Goal: Obtain resource: Obtain resource

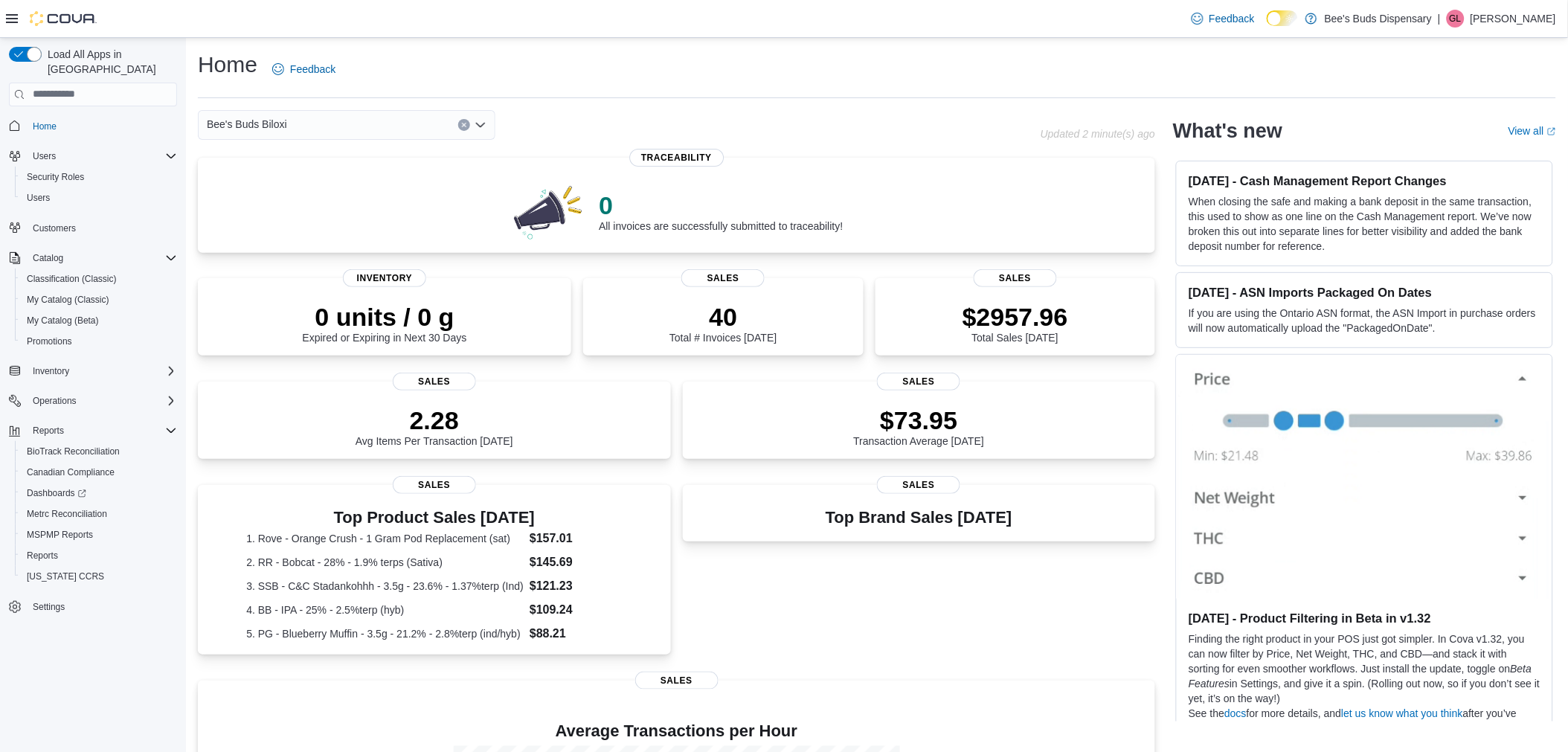
click at [477, 119] on icon "Open list of options" at bounding box center [480, 125] width 12 height 12
click at [302, 186] on span "Bee's [PERSON_NAME]" at bounding box center [304, 193] width 115 height 15
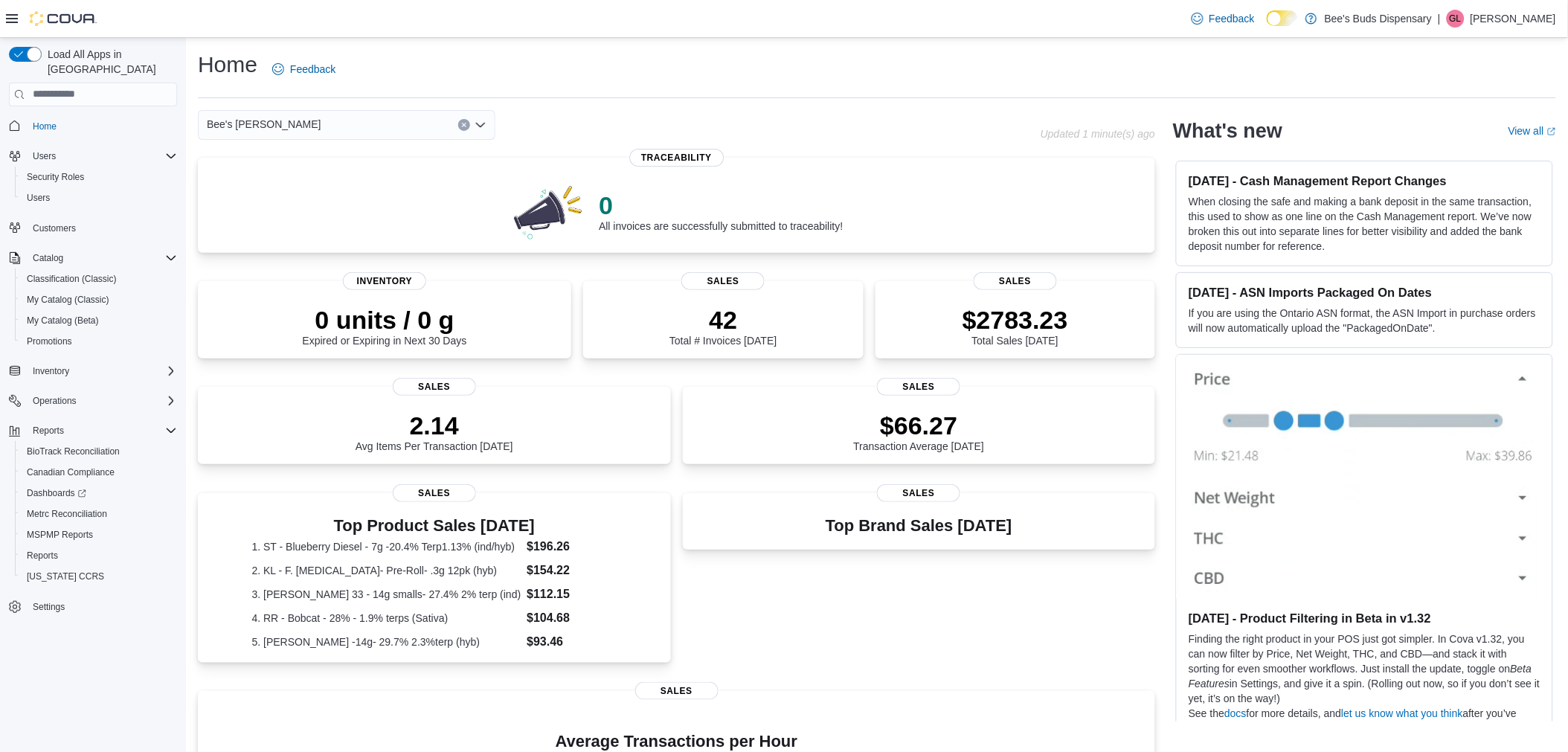
click at [480, 123] on icon "Open list of options" at bounding box center [480, 125] width 12 height 12
click at [348, 170] on div "Bee's Buds Biloxi" at bounding box center [355, 171] width 262 height 15
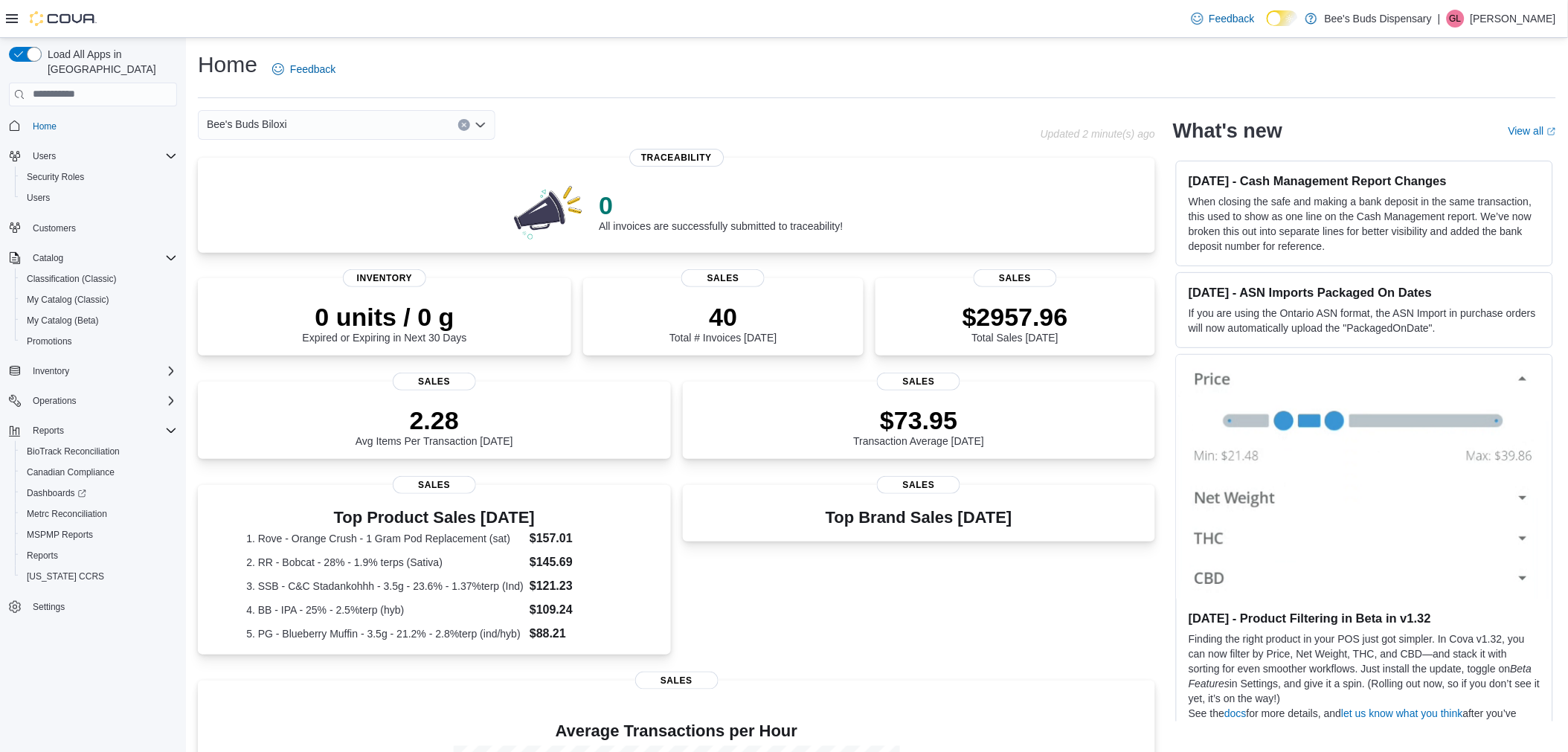
click at [485, 128] on icon "Open list of options" at bounding box center [480, 125] width 12 height 12
click at [382, 200] on button "Bee's [PERSON_NAME]" at bounding box center [346, 193] width 298 height 22
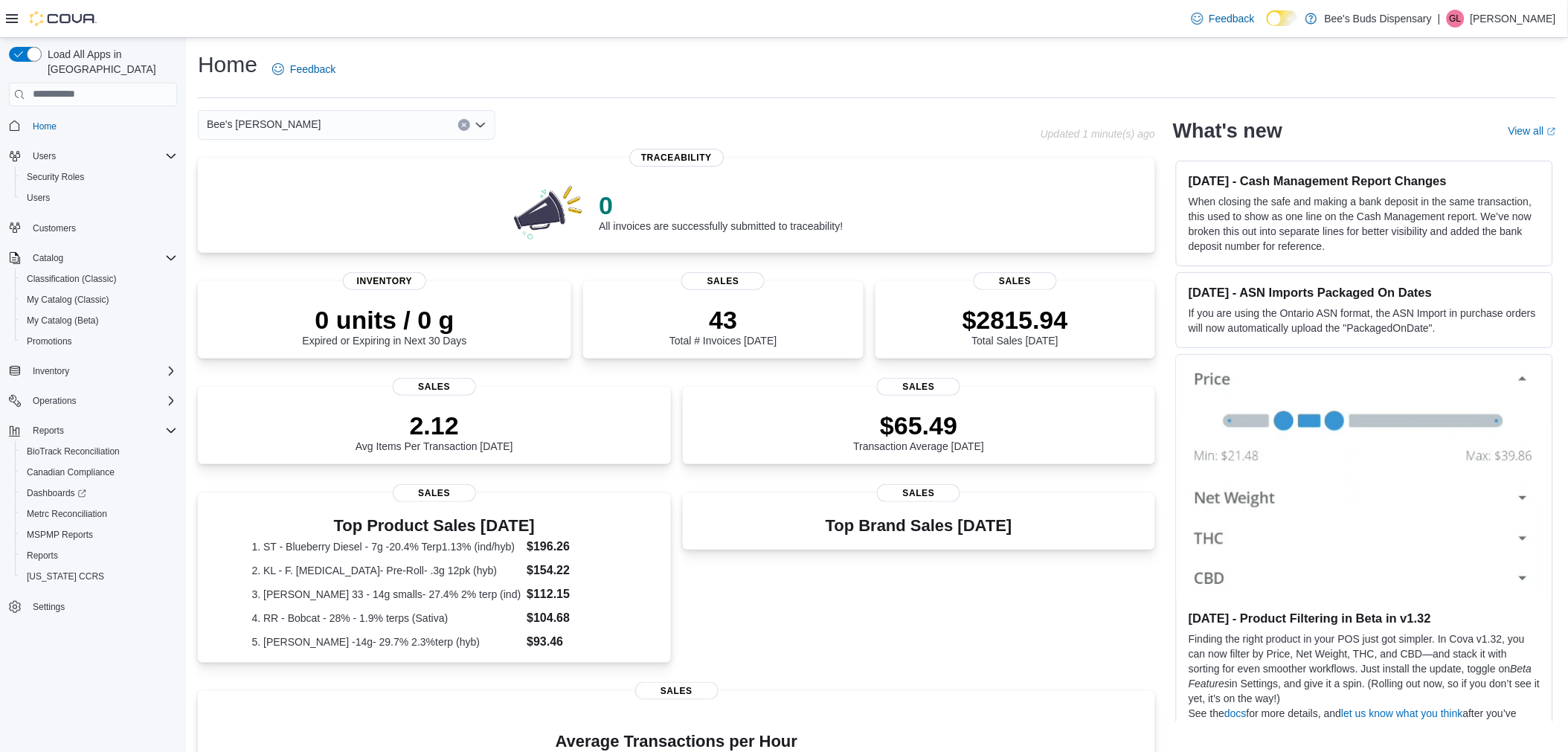
click at [480, 123] on icon "Open list of options" at bounding box center [480, 125] width 12 height 12
click at [304, 174] on span "Bee's Buds Biloxi" at bounding box center [288, 171] width 80 height 15
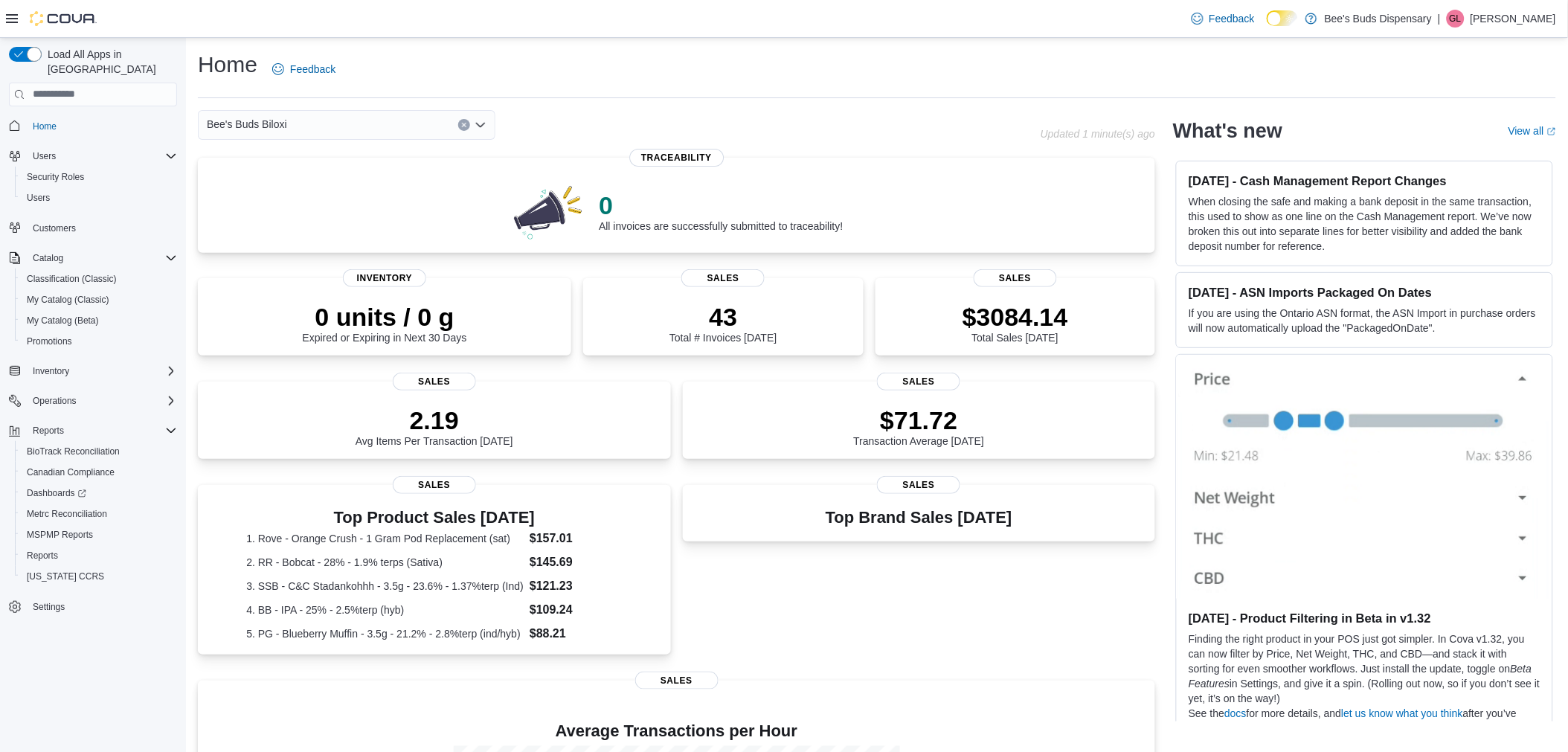
click at [482, 126] on icon "Open list of options" at bounding box center [480, 125] width 12 height 12
click at [310, 188] on span "Bee's [PERSON_NAME]" at bounding box center [304, 193] width 115 height 15
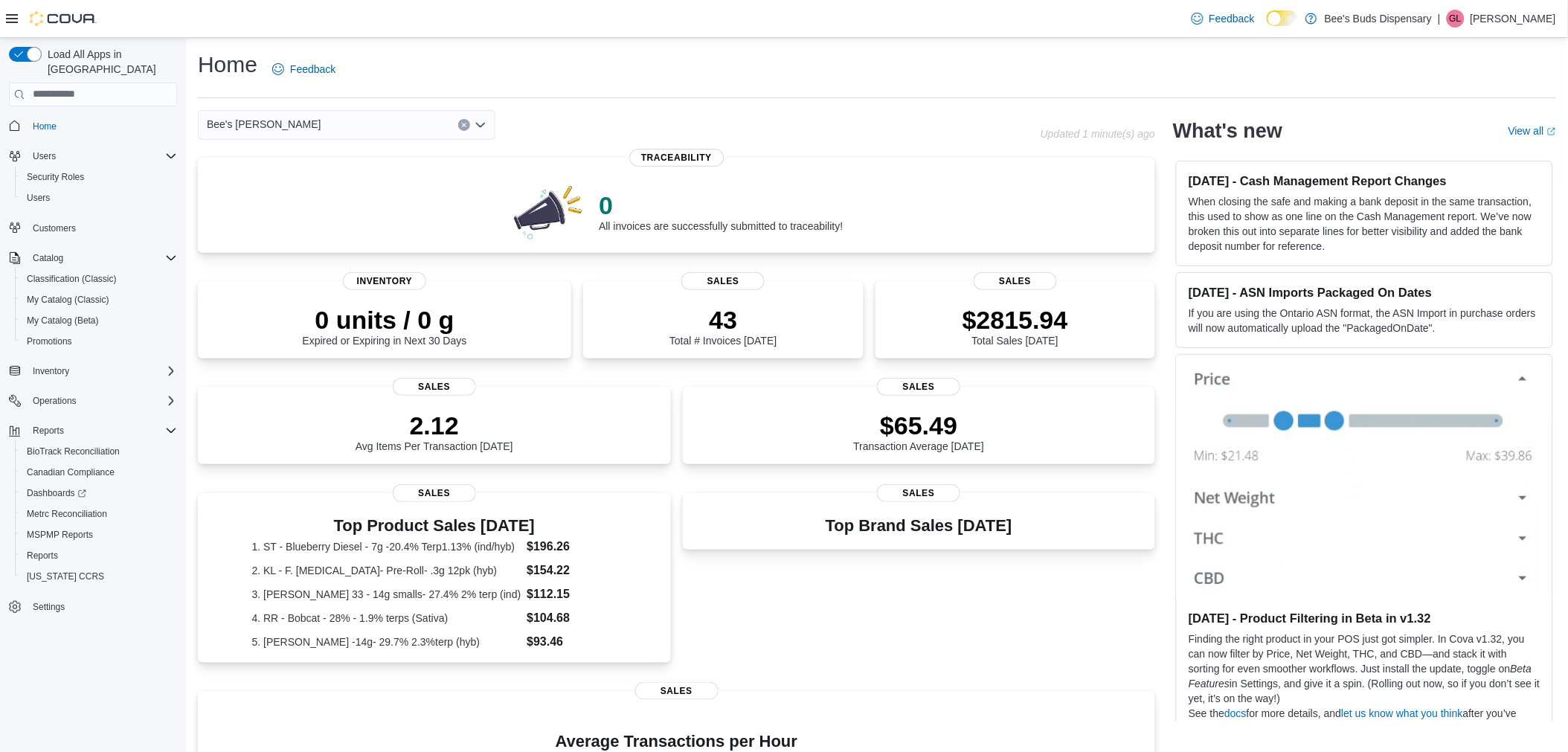
click at [480, 123] on icon "Open list of options" at bounding box center [480, 125] width 12 height 12
click at [272, 172] on span "Bee's Buds Biloxi" at bounding box center [288, 171] width 80 height 15
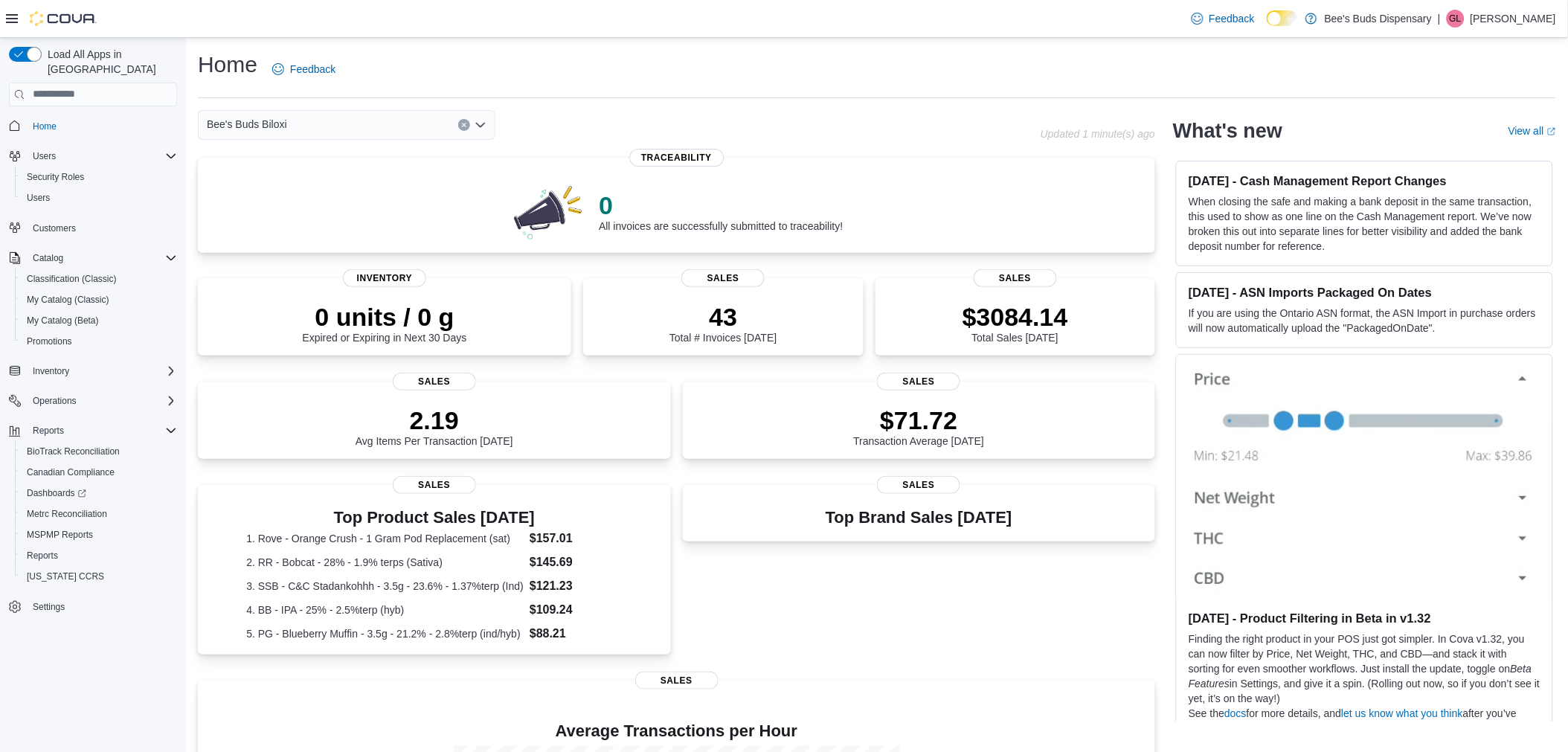
click at [483, 125] on icon "Open list of options" at bounding box center [480, 125] width 12 height 12
click at [310, 199] on span "Bee's [PERSON_NAME]" at bounding box center [304, 193] width 115 height 15
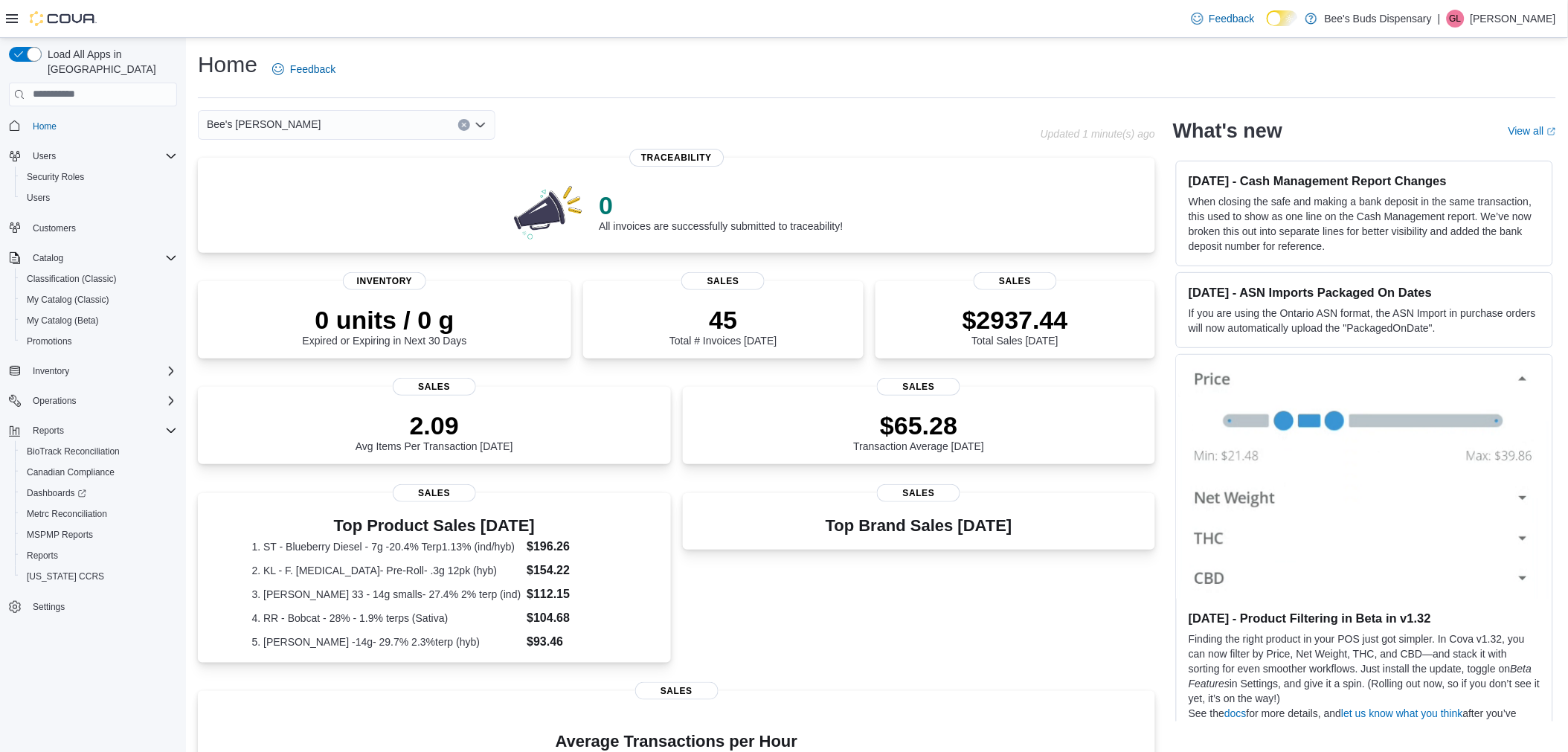
click at [479, 123] on icon "Open list of options" at bounding box center [480, 125] width 12 height 12
click at [291, 168] on span "Bee's Buds Biloxi" at bounding box center [288, 171] width 80 height 15
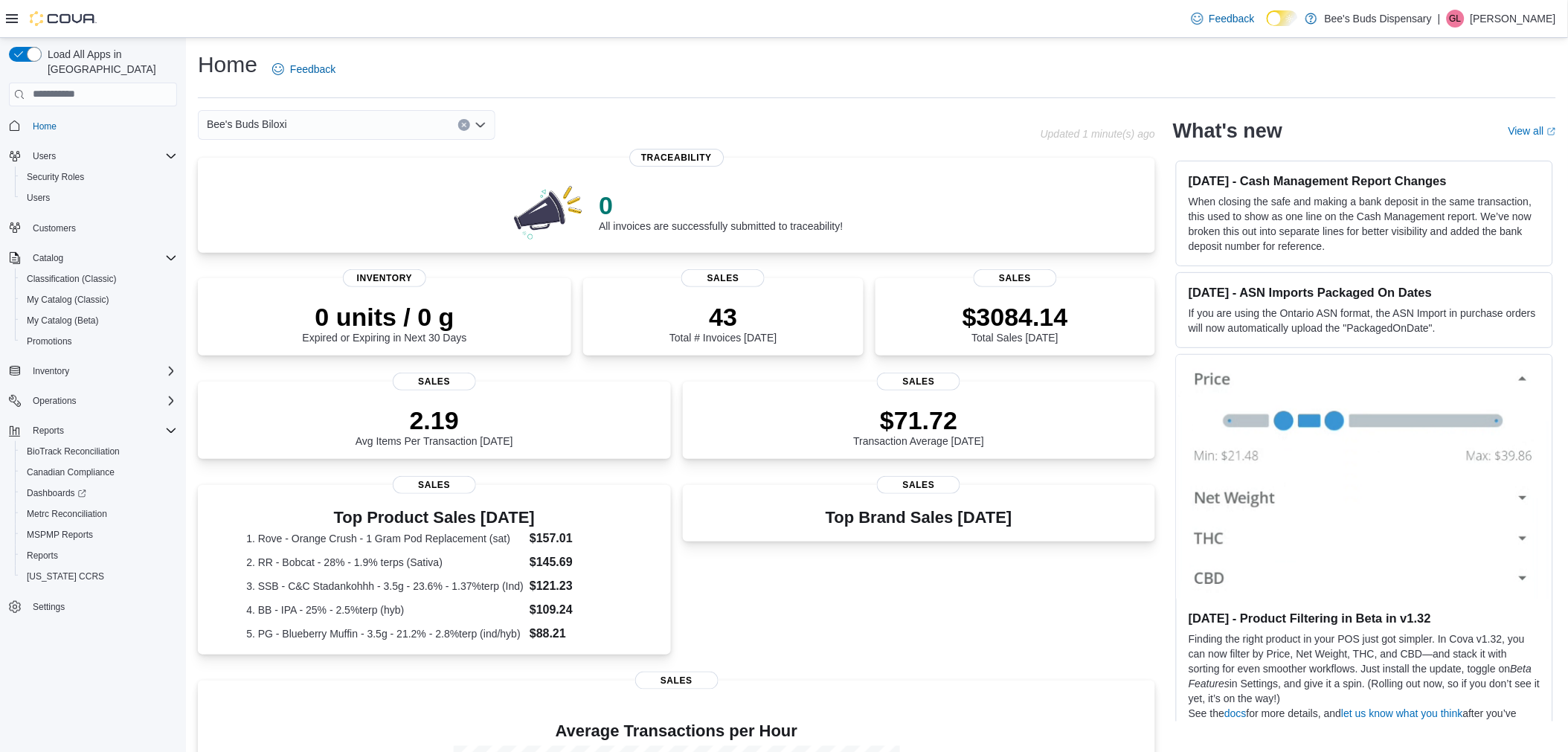
click at [479, 126] on icon "Open list of options" at bounding box center [480, 123] width 9 height 4
click at [322, 194] on span "Bee's [PERSON_NAME]" at bounding box center [304, 193] width 115 height 15
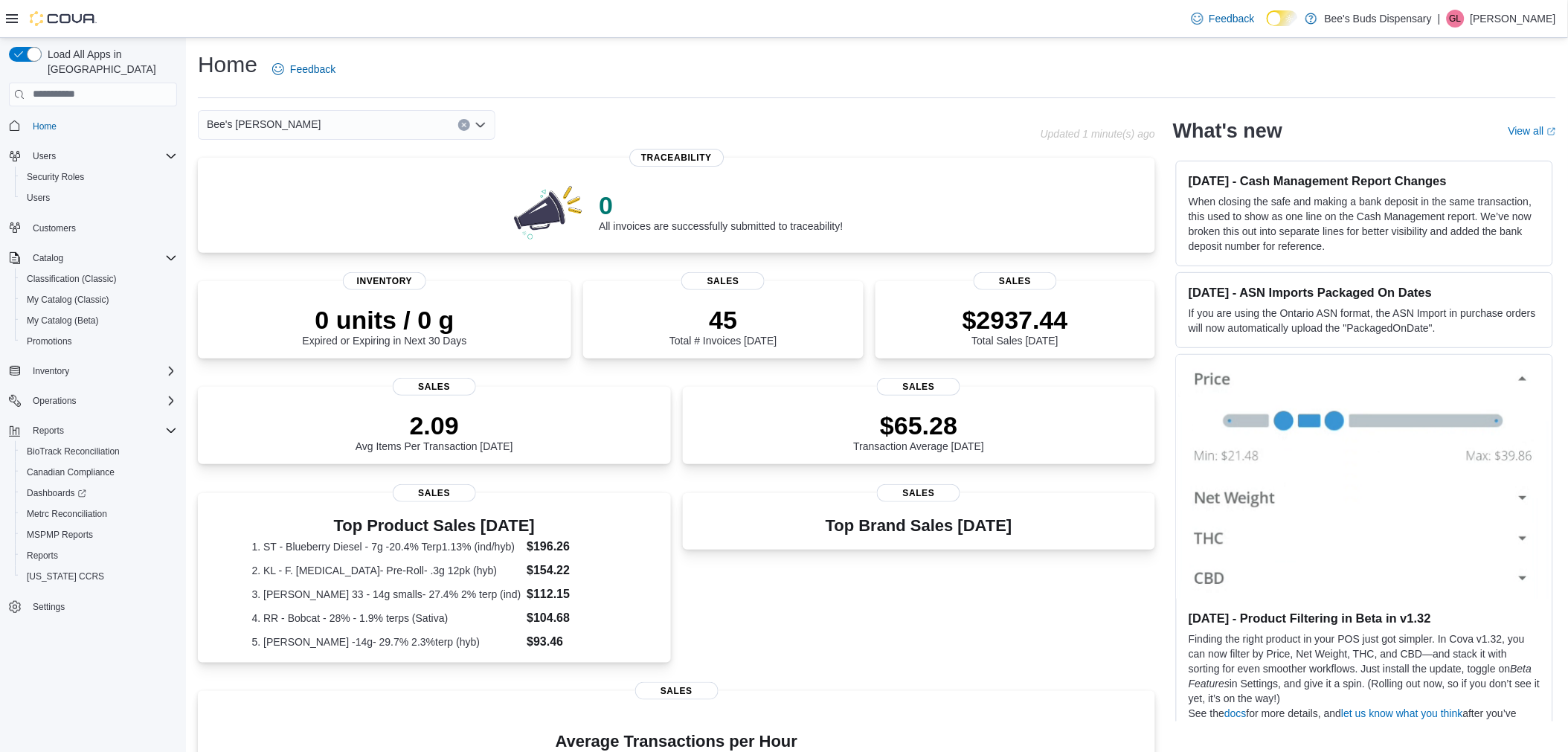
click at [479, 129] on icon "Open list of options" at bounding box center [480, 125] width 12 height 12
click at [389, 171] on div "Bee's Buds Biloxi" at bounding box center [355, 171] width 262 height 15
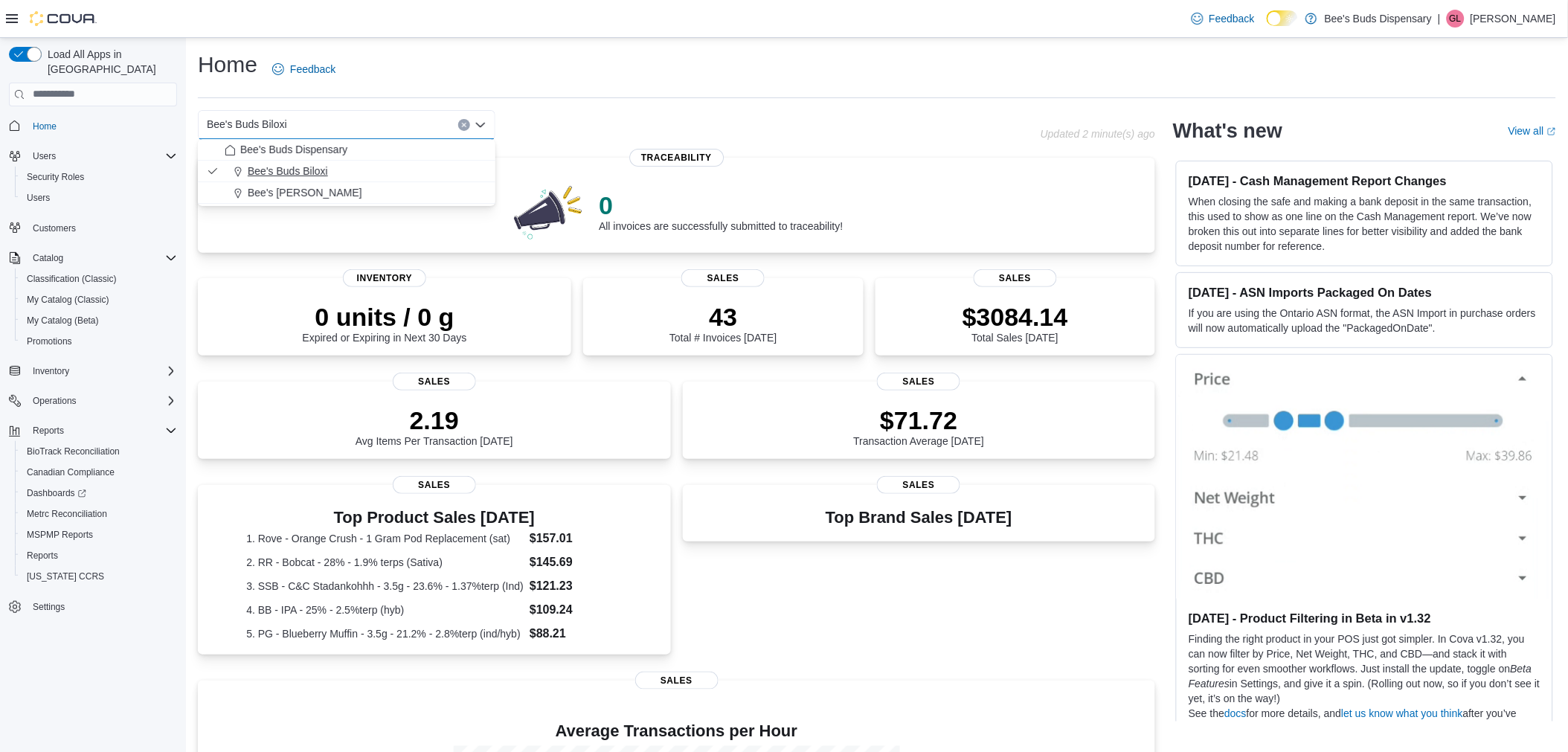
click at [325, 168] on span "Bee's Buds Biloxi" at bounding box center [288, 171] width 80 height 15
click at [472, 123] on div "Bee's Buds Biloxi" at bounding box center [346, 125] width 298 height 30
click at [332, 190] on span "Bee's [PERSON_NAME]" at bounding box center [304, 193] width 115 height 15
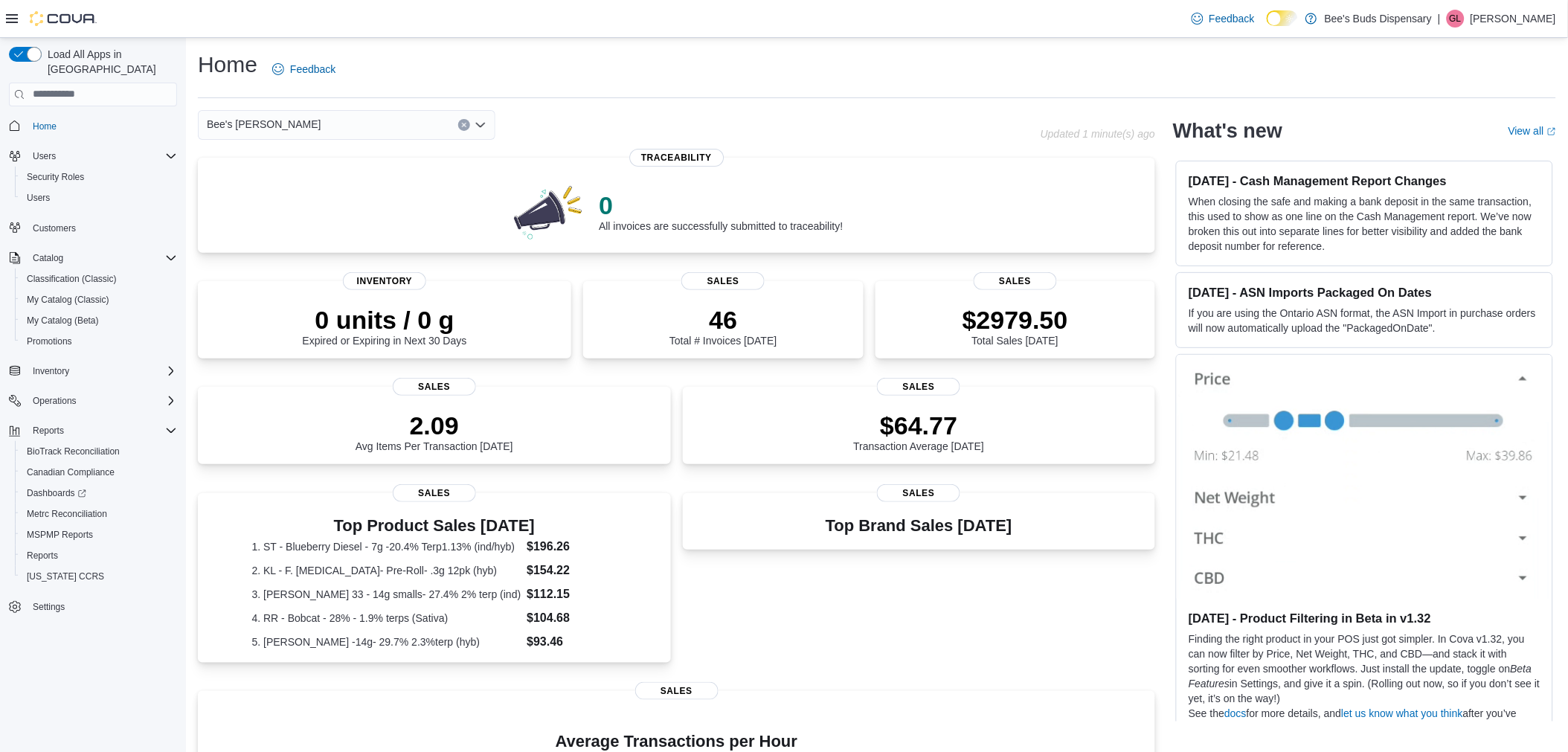
click at [484, 126] on icon "Open list of options" at bounding box center [480, 125] width 12 height 12
click at [331, 174] on div "Bee's Buds Biloxi" at bounding box center [355, 171] width 262 height 15
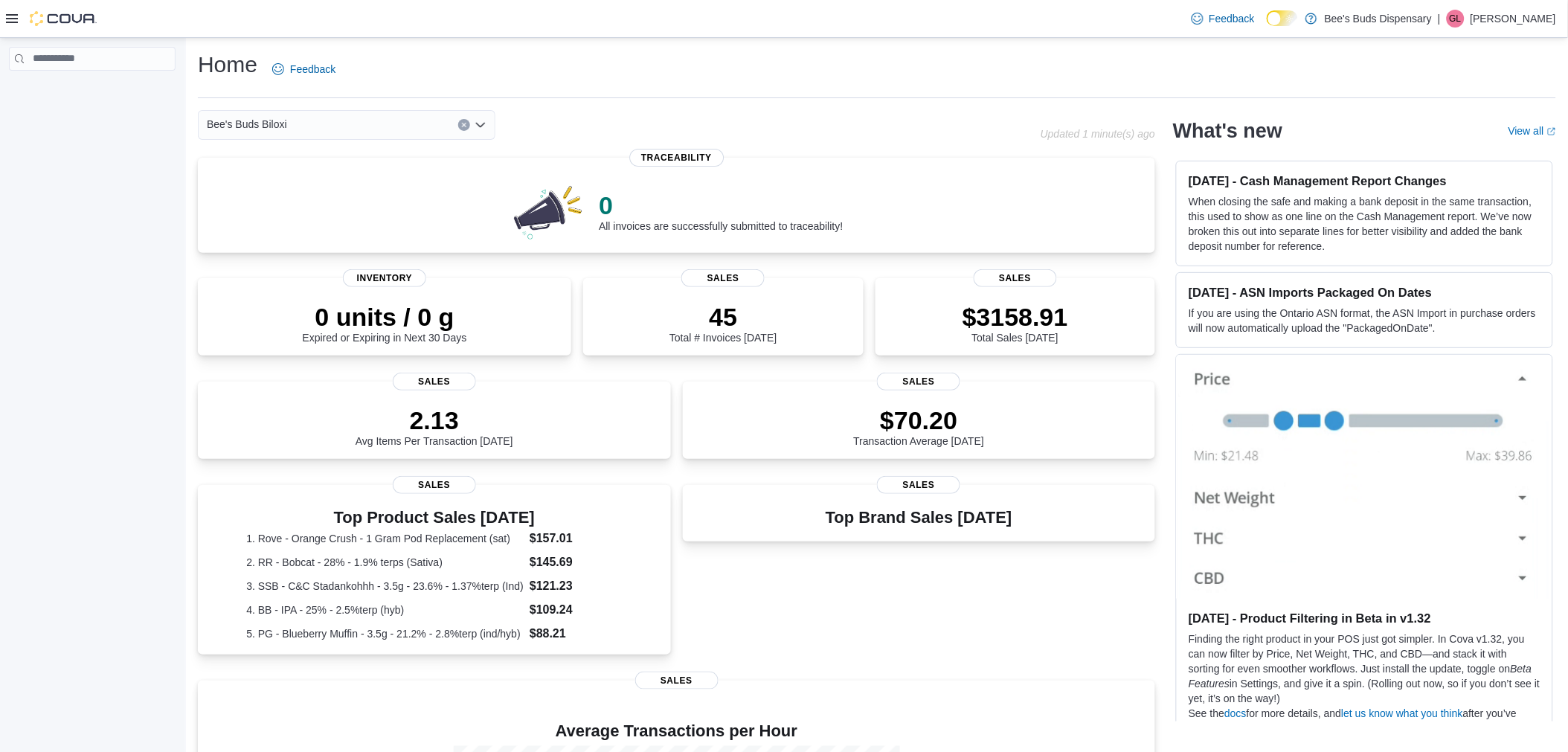
click at [481, 125] on icon "Open list of options" at bounding box center [480, 123] width 9 height 4
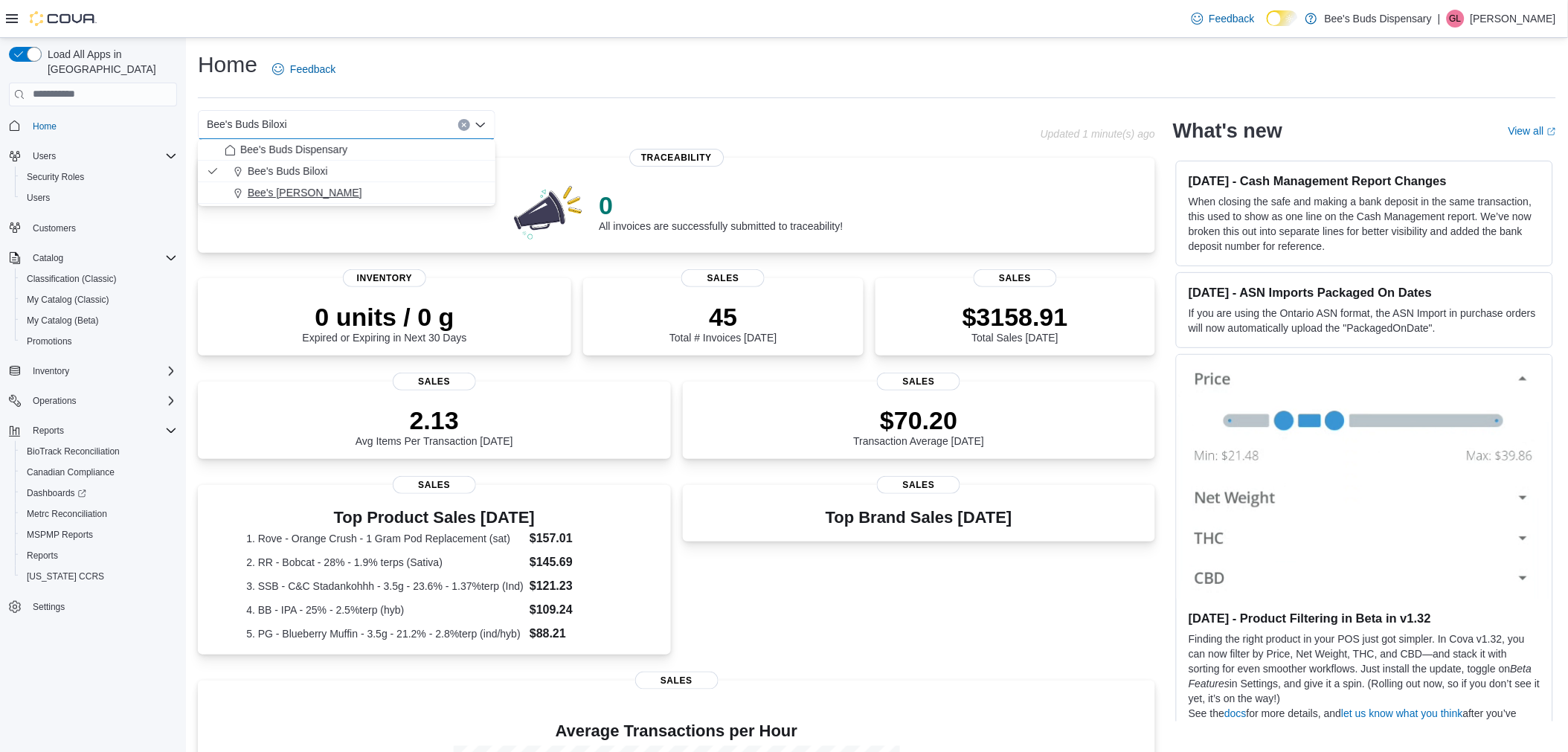
click at [330, 191] on span "Bee's [PERSON_NAME]" at bounding box center [304, 193] width 115 height 15
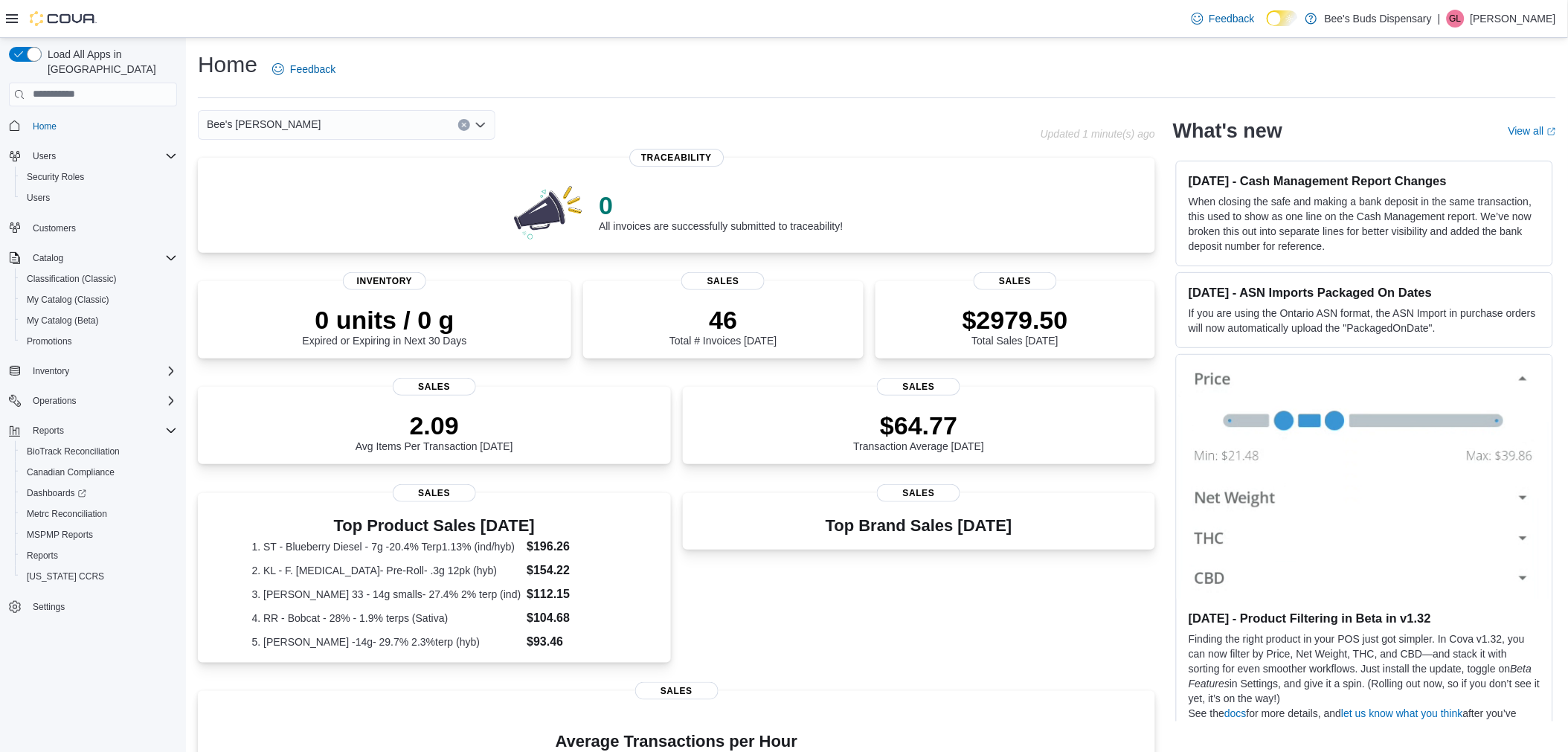
click at [480, 123] on icon "Open list of options" at bounding box center [480, 125] width 12 height 12
click at [320, 174] on span "Bee's Buds Biloxi" at bounding box center [288, 171] width 80 height 15
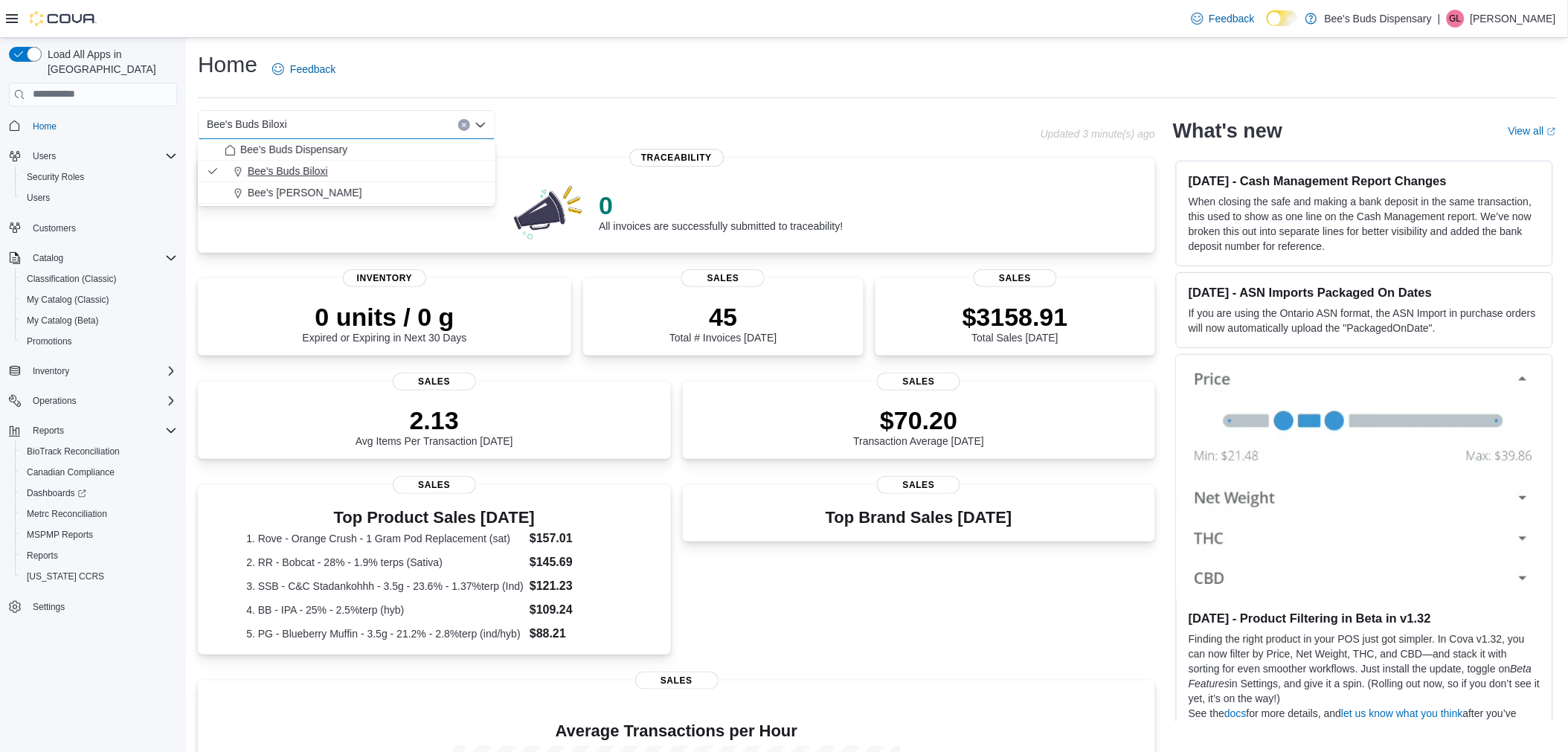
click at [279, 172] on span "Bee's Buds Biloxi" at bounding box center [288, 171] width 80 height 15
click at [480, 123] on icon "Open list of options" at bounding box center [480, 125] width 12 height 12
click at [304, 195] on span "Bee's [PERSON_NAME]" at bounding box center [304, 193] width 115 height 15
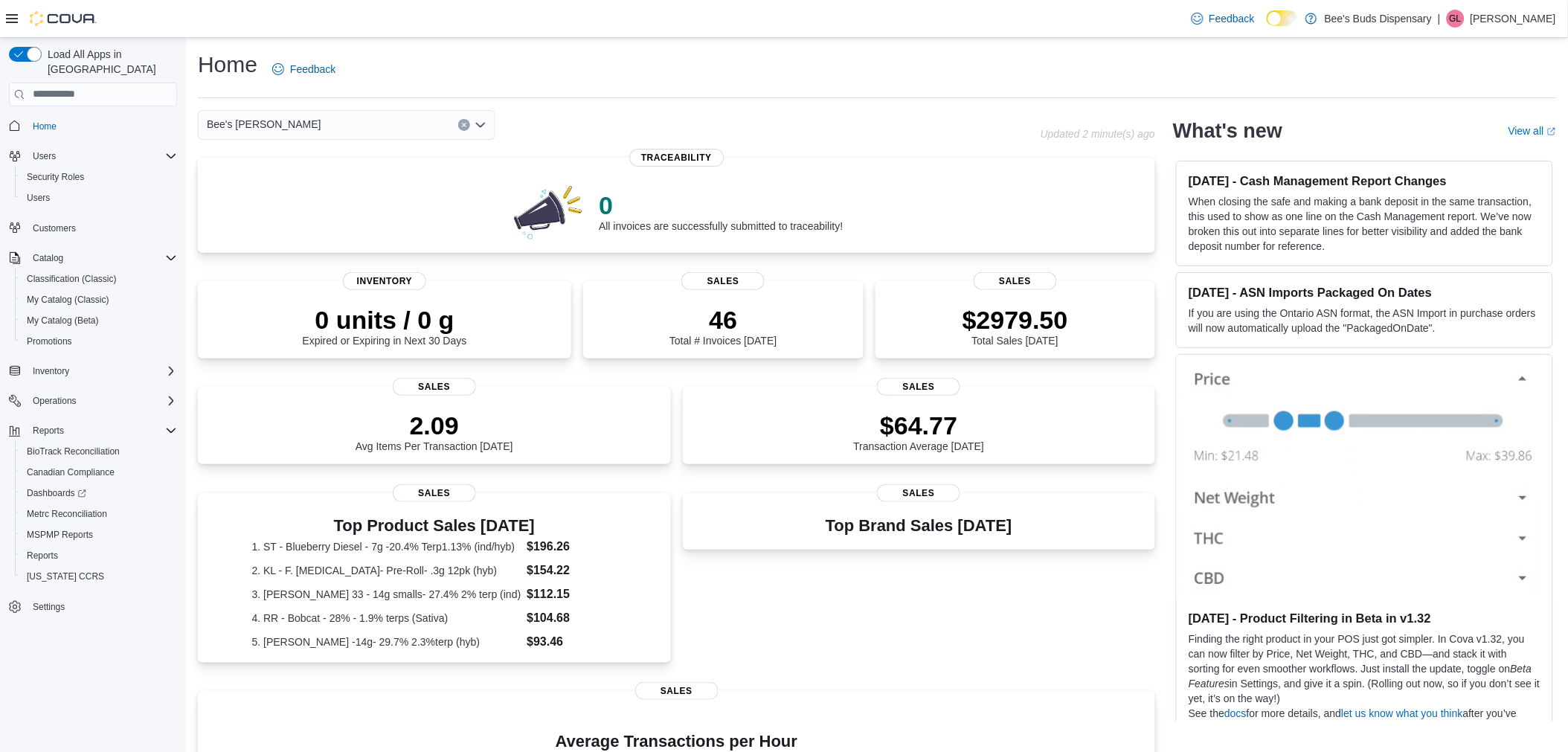
click at [476, 123] on icon "Open list of options" at bounding box center [480, 125] width 12 height 12
click at [309, 171] on span "Bee's Buds Biloxi" at bounding box center [288, 171] width 80 height 15
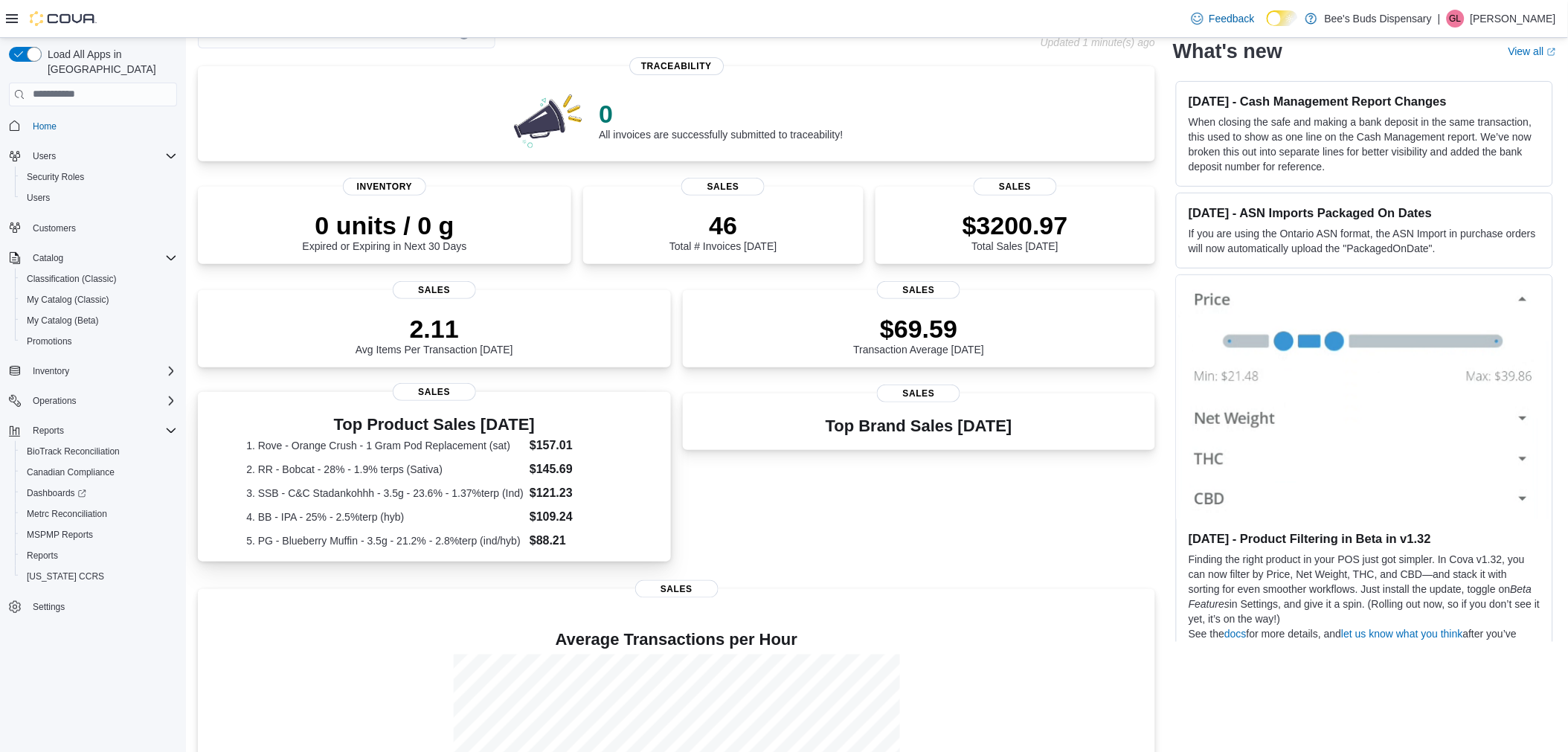
scroll to position [249, 0]
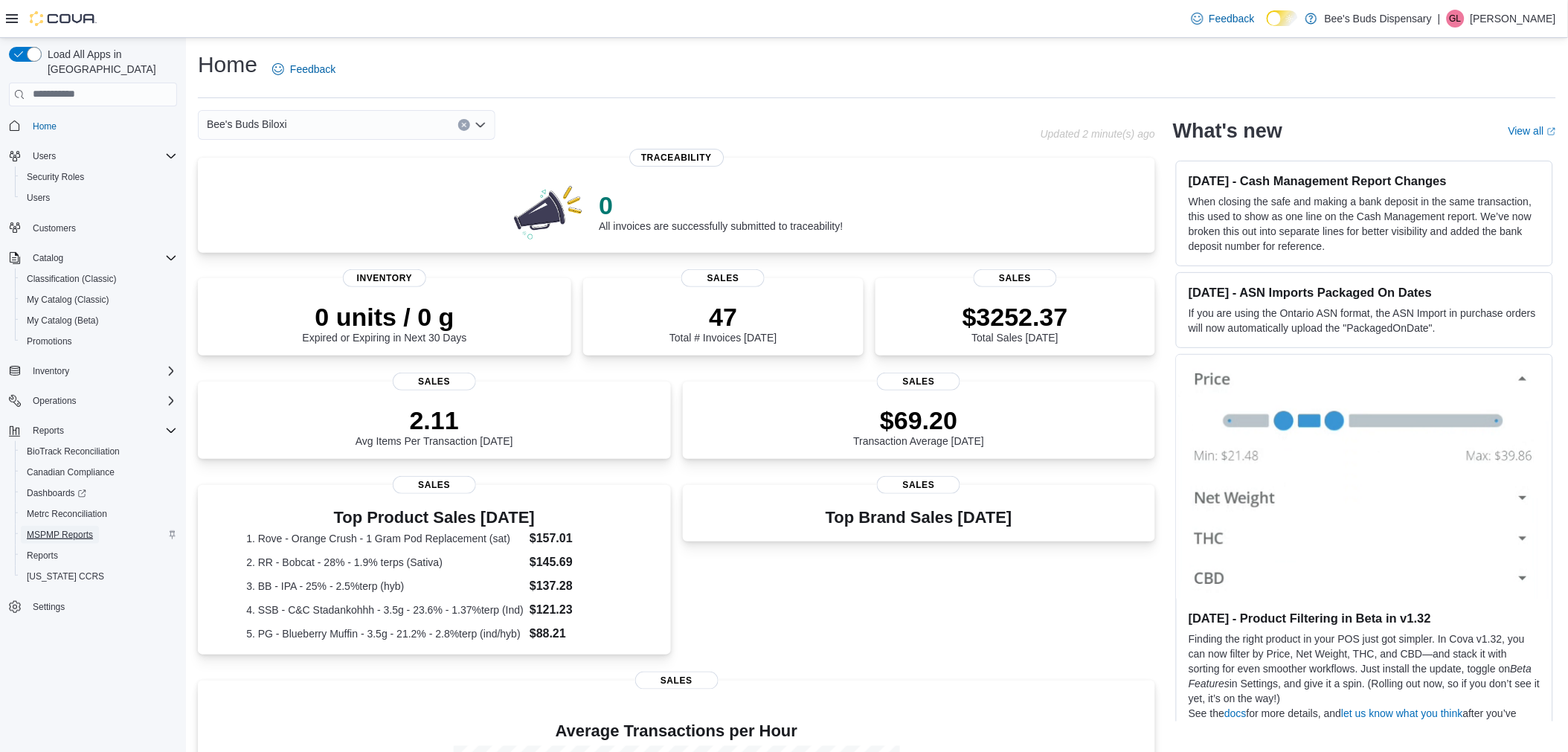
click at [74, 529] on span "MSPMP Reports" at bounding box center [60, 535] width 66 height 12
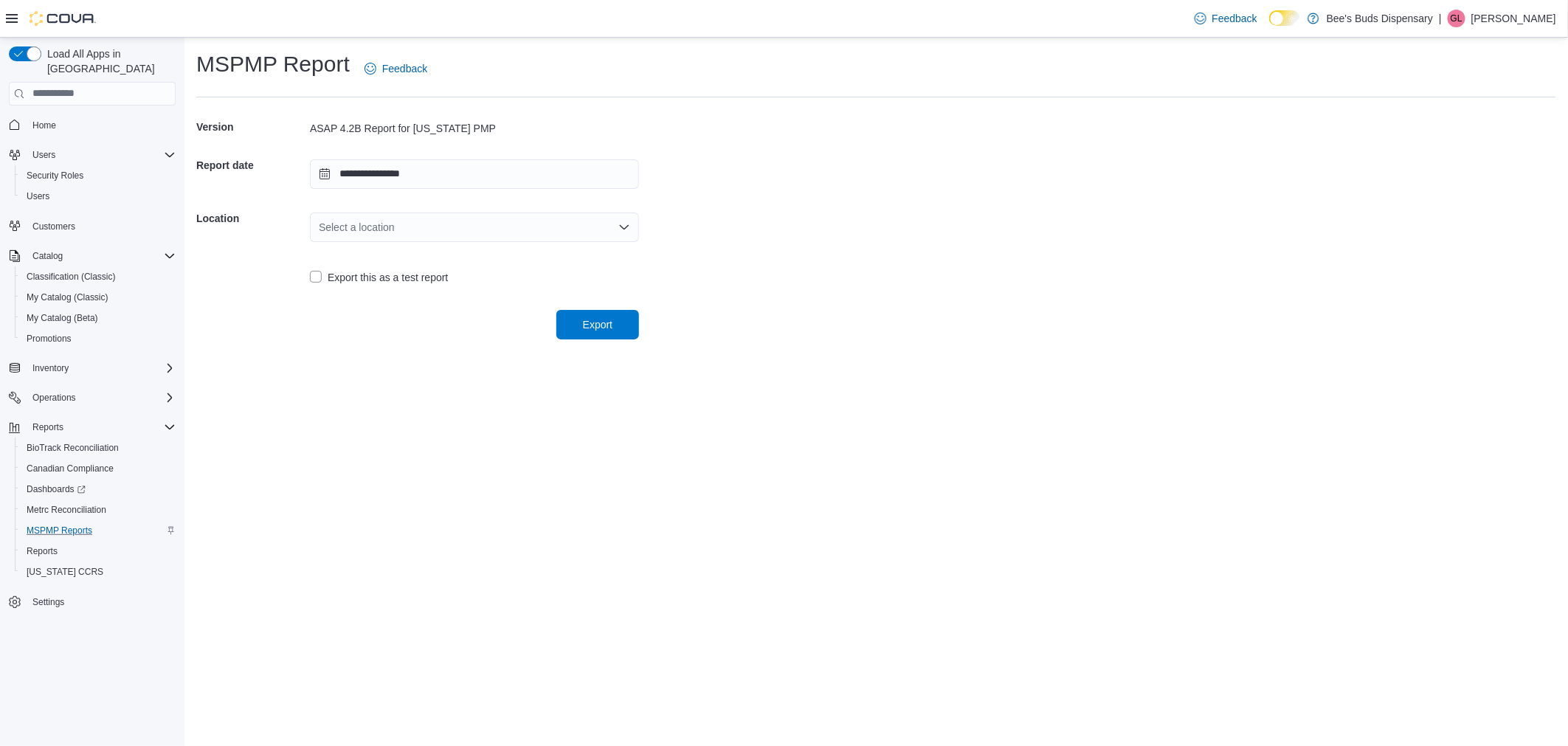
click at [623, 226] on icon "Open list of options" at bounding box center [624, 228] width 12 height 12
click at [395, 268] on span "Bee's Buds Biloxi" at bounding box center [484, 273] width 293 height 15
click at [608, 322] on span "Export" at bounding box center [597, 324] width 30 height 15
click at [1512, 12] on p "[PERSON_NAME]" at bounding box center [1514, 18] width 85 height 17
click at [1459, 150] on span "Sign Out" at bounding box center [1462, 146] width 40 height 15
